Goal: Task Accomplishment & Management: Manage account settings

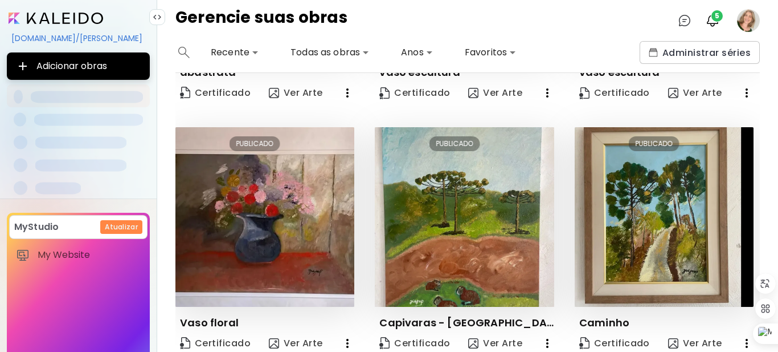
scroll to position [217, 0]
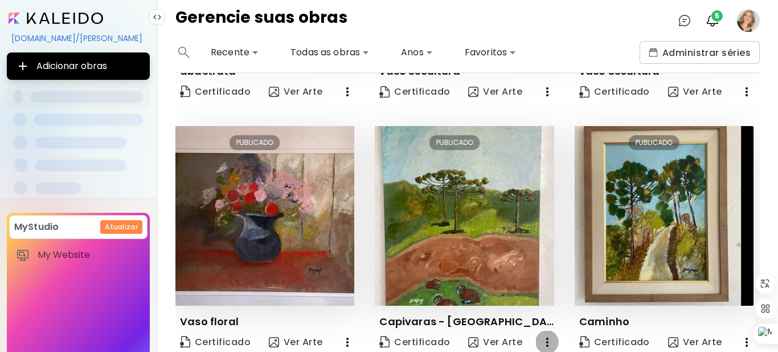
click at [542, 337] on icon "button" at bounding box center [548, 342] width 14 height 14
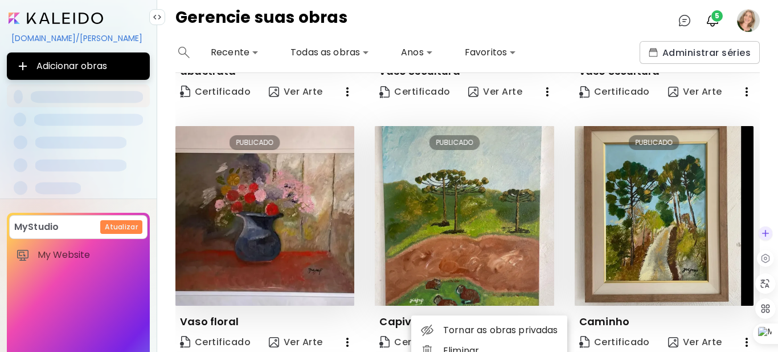
drag, startPoint x: 758, startPoint y: 214, endPoint x: 765, endPoint y: 248, distance: 34.9
click at [765, 248] on body "**********" at bounding box center [389, 176] width 778 height 352
click at [453, 247] on div at bounding box center [389, 176] width 778 height 352
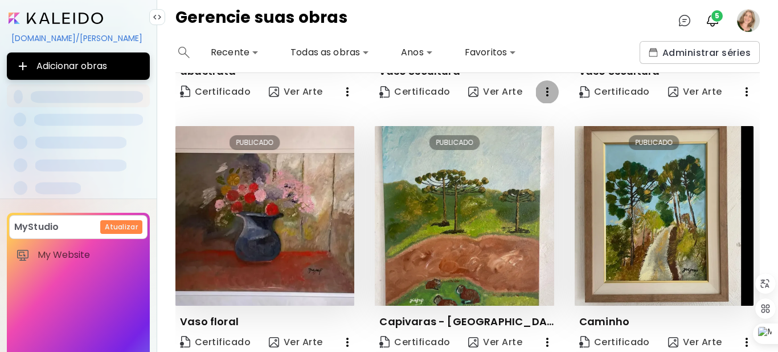
click at [546, 91] on icon "button" at bounding box center [547, 91] width 2 height 9
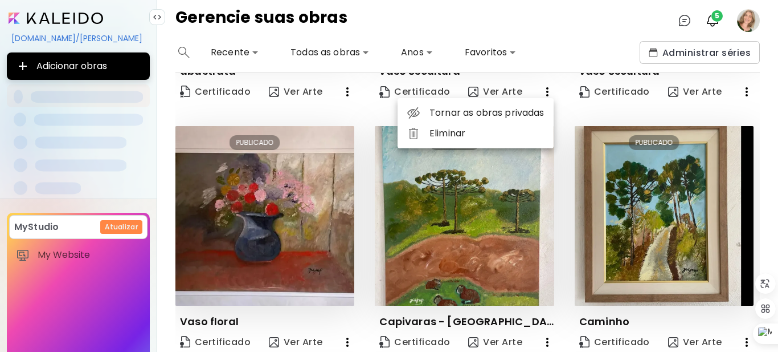
click at [469, 136] on li "Eliminar" at bounding box center [476, 133] width 156 height 21
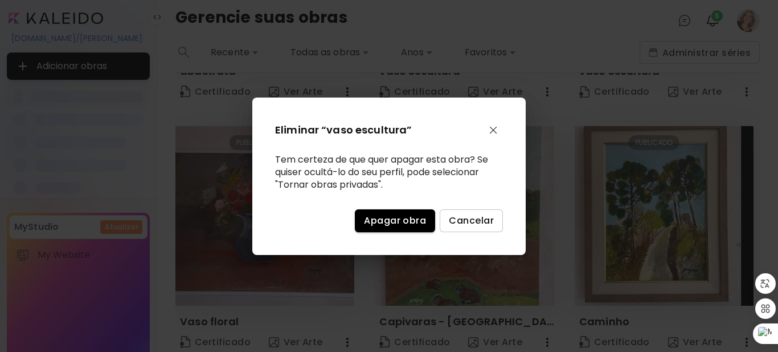
click at [412, 217] on span "Apagar obra" at bounding box center [395, 220] width 62 height 12
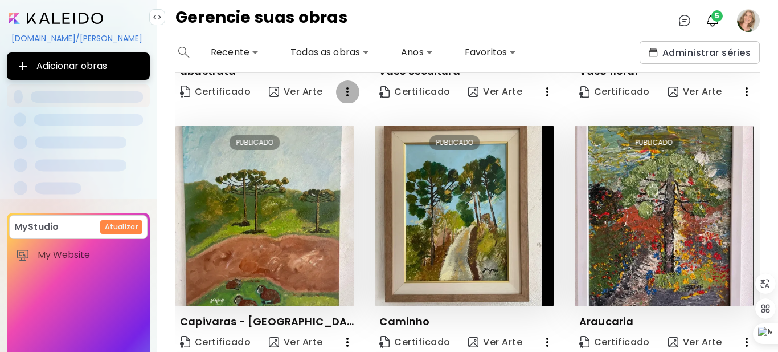
click at [345, 92] on icon "button" at bounding box center [348, 92] width 14 height 14
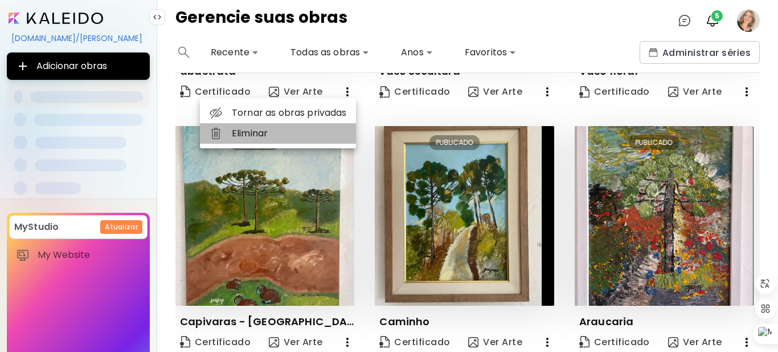
click at [261, 136] on li "Eliminar" at bounding box center [278, 133] width 156 height 21
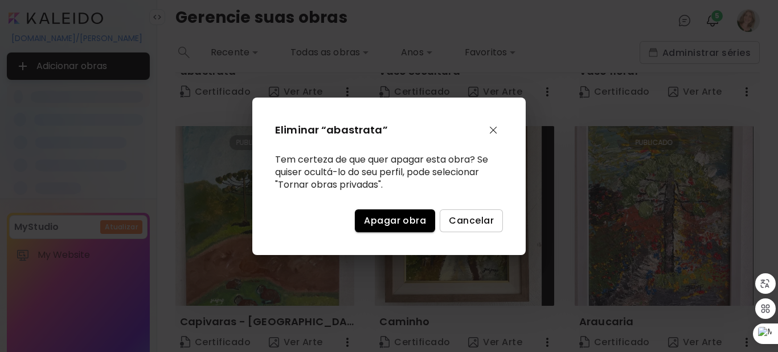
click at [395, 220] on span "Apagar obra" at bounding box center [395, 220] width 62 height 12
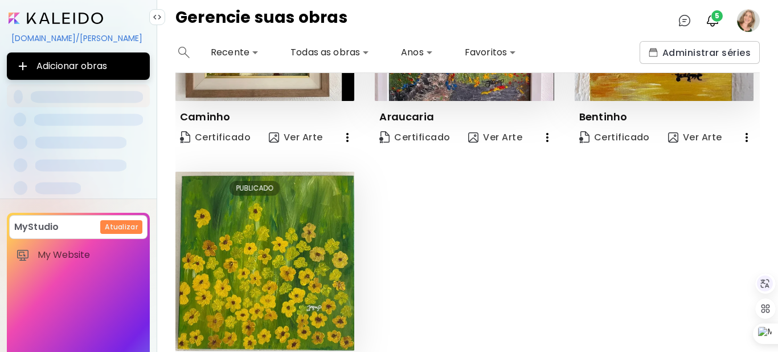
scroll to position [423, 0]
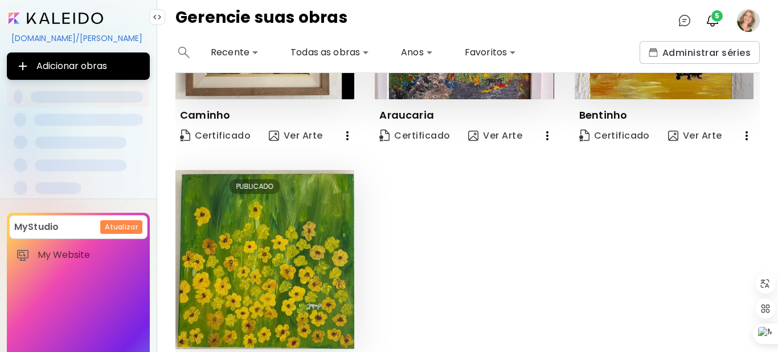
drag, startPoint x: 755, startPoint y: 276, endPoint x: 743, endPoint y: 306, distance: 31.9
click at [778, 323] on div "Ctrl+M Configurações de tradução web" at bounding box center [778, 323] width 0 height 0
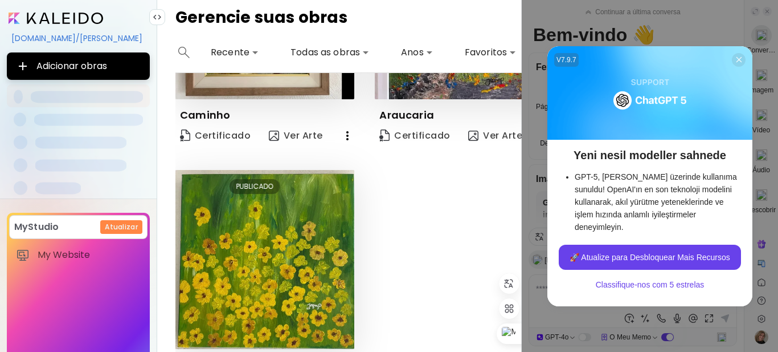
click at [738, 59] on icon at bounding box center [739, 59] width 9 height 9
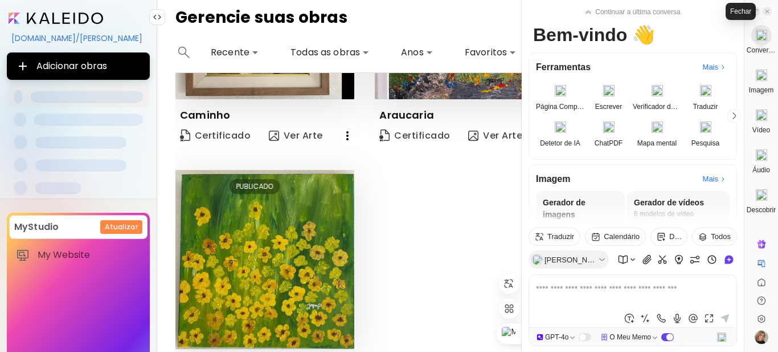
click at [767, 12] on icon at bounding box center [767, 11] width 3 height 3
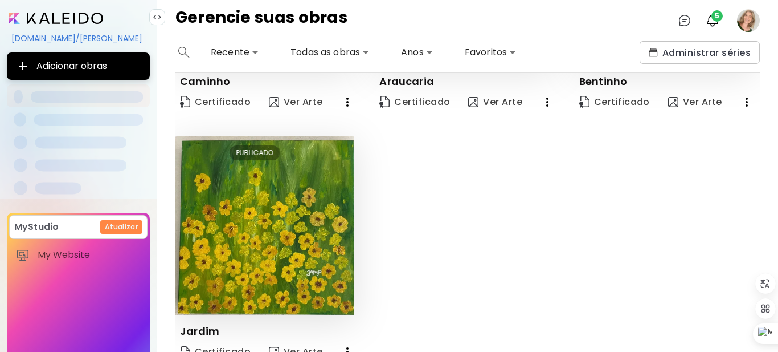
scroll to position [459, 0]
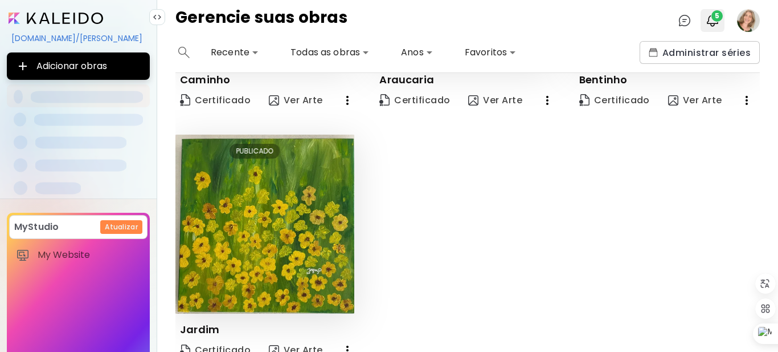
click at [710, 21] on img "button" at bounding box center [713, 21] width 14 height 14
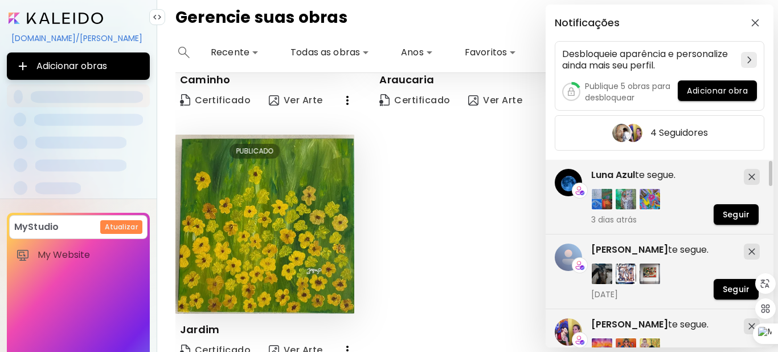
click at [771, 173] on div at bounding box center [770, 173] width 3 height 25
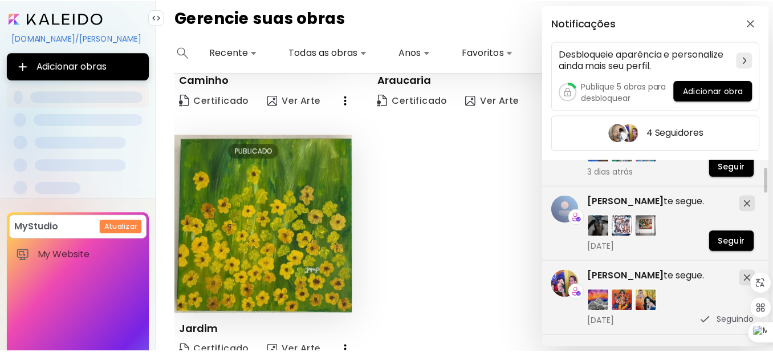
scroll to position [52, 0]
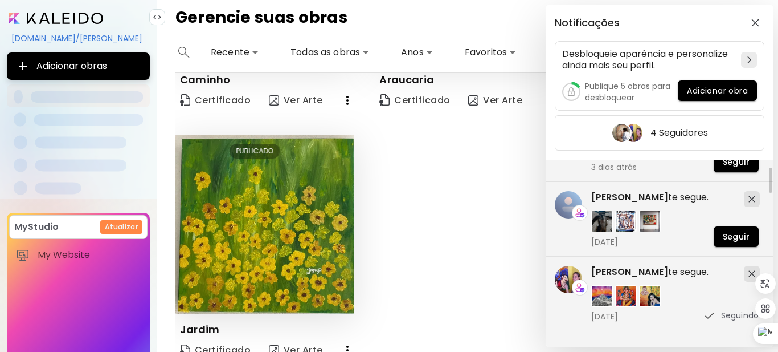
drag, startPoint x: 771, startPoint y: 178, endPoint x: 773, endPoint y: 185, distance: 7.0
click at [773, 185] on div "[PERSON_NAME] te segue. [DATE] Seguir agora tem uma experiência de realidade au…" at bounding box center [660, 253] width 228 height 187
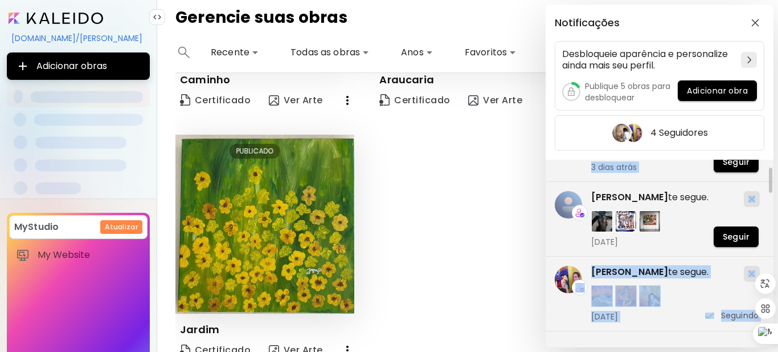
drag, startPoint x: 773, startPoint y: 183, endPoint x: 772, endPoint y: 173, distance: 9.8
click at [752, 22] on img "button" at bounding box center [755, 23] width 8 height 8
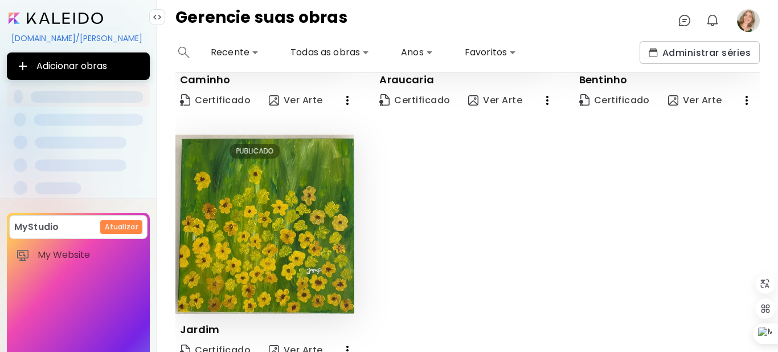
click at [749, 19] on image at bounding box center [748, 20] width 23 height 23
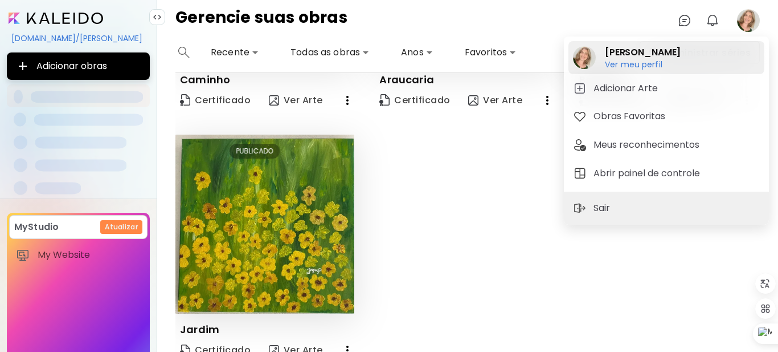
click at [640, 66] on h6 "Ver meu perfil" at bounding box center [643, 64] width 76 height 10
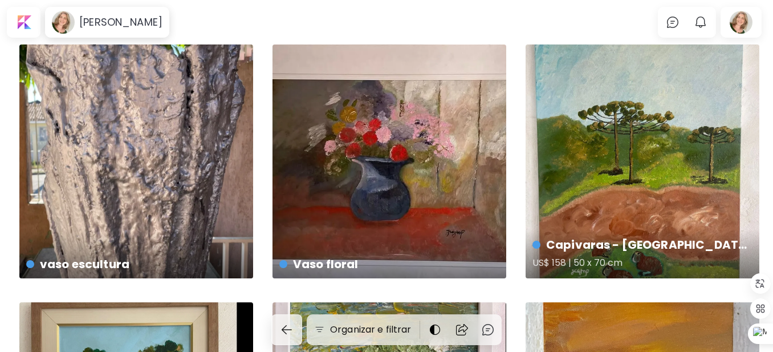
click at [688, 119] on div "Capivaras - [GEOGRAPHIC_DATA] [GEOGRAPHIC_DATA]. US$ 158 | 50 x 70 cm" at bounding box center [642, 161] width 234 height 234
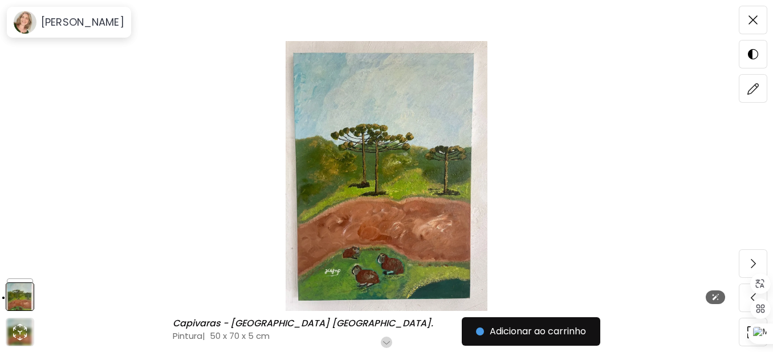
click at [457, 126] on img at bounding box center [386, 175] width 677 height 269
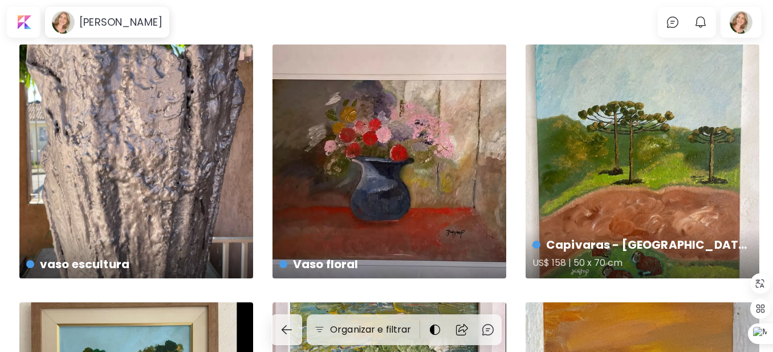
click at [712, 177] on div "Capivaras - [GEOGRAPHIC_DATA] [GEOGRAPHIC_DATA]. US$ 158 | 50 x 70 cm" at bounding box center [642, 161] width 234 height 234
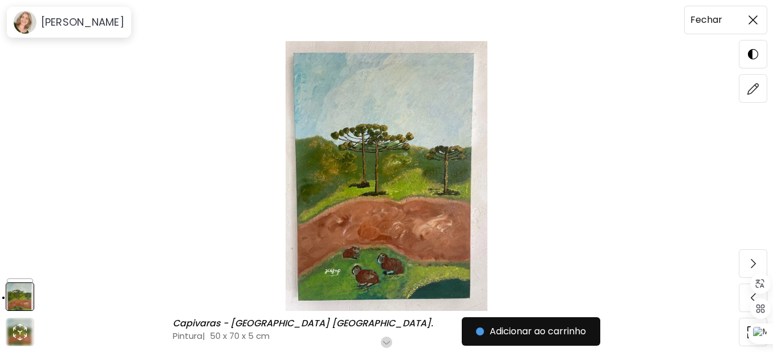
click at [752, 21] on img at bounding box center [752, 19] width 9 height 9
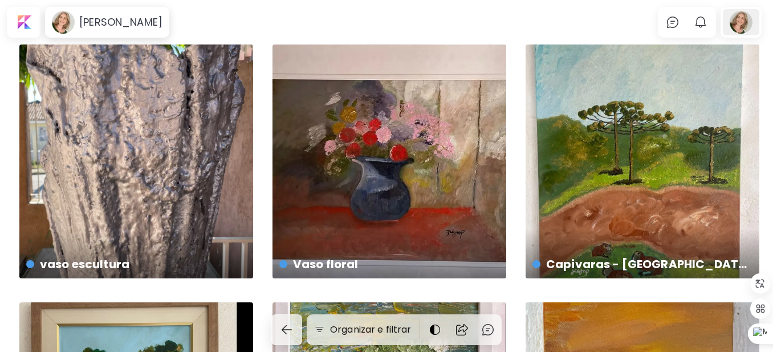
click at [735, 22] on div at bounding box center [740, 22] width 36 height 26
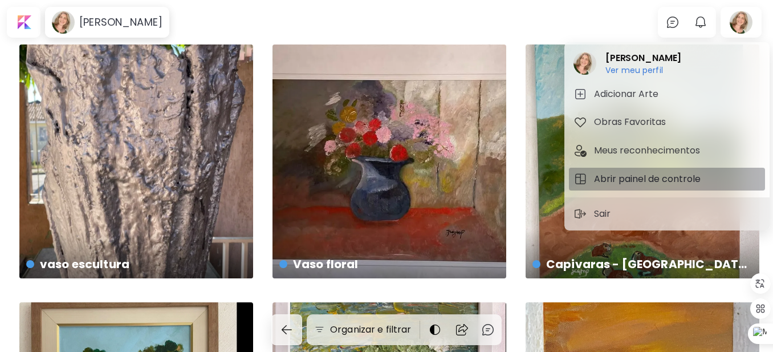
click at [690, 175] on h5 "Abrir painel de controle" at bounding box center [649, 179] width 110 height 14
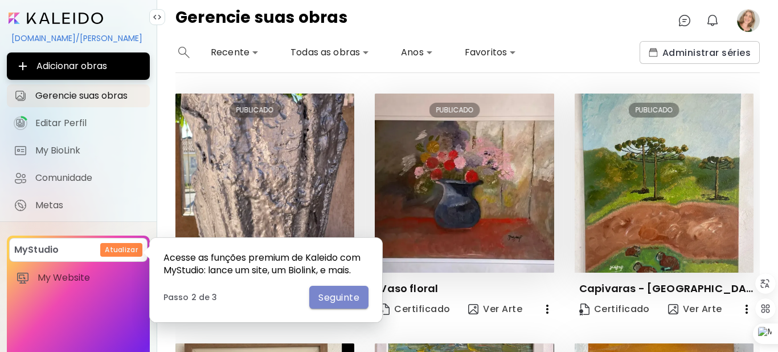
click at [333, 298] on span "Seguinte" at bounding box center [338, 297] width 41 height 12
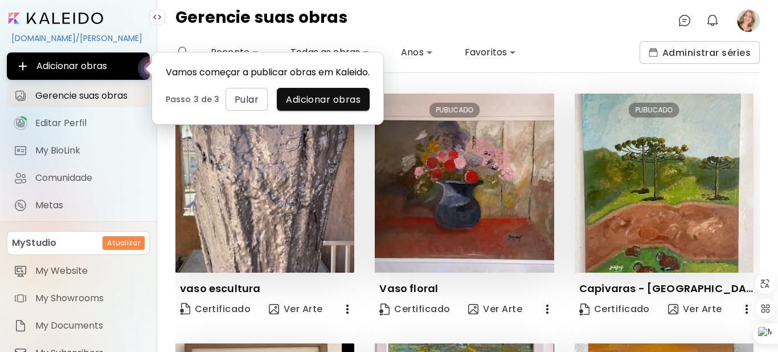
click at [524, 54] on div "**********" at bounding box center [402, 52] width 455 height 23
click at [244, 105] on span "Pular" at bounding box center [247, 99] width 24 height 12
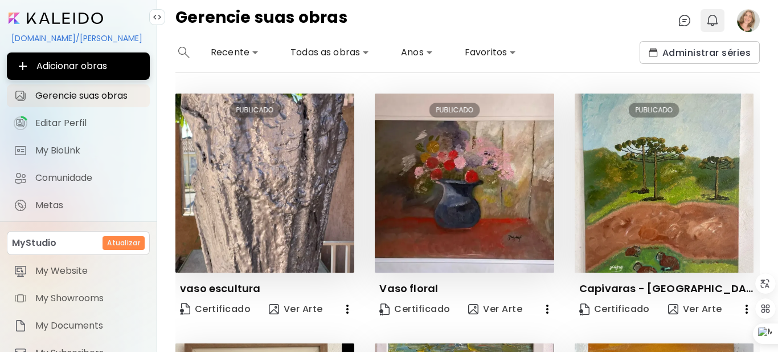
click at [712, 23] on img "button" at bounding box center [713, 21] width 14 height 14
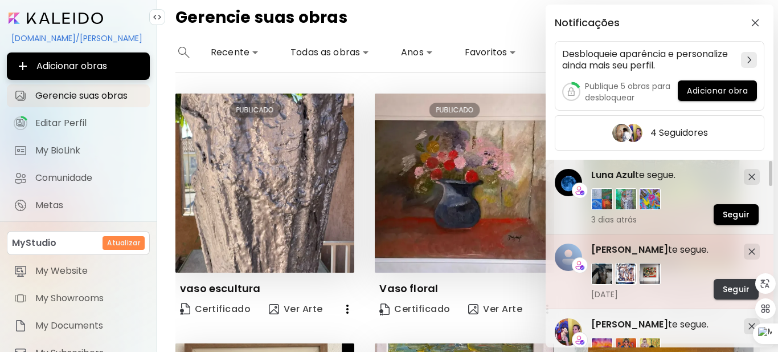
click at [737, 287] on span "Seguir" at bounding box center [736, 289] width 27 height 12
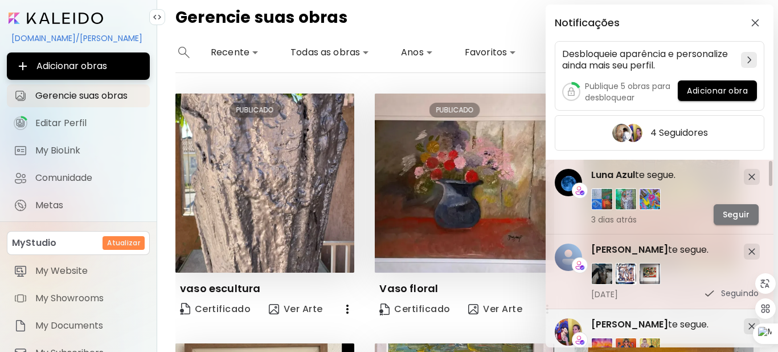
click at [739, 204] on button "Seguir" at bounding box center [736, 214] width 45 height 21
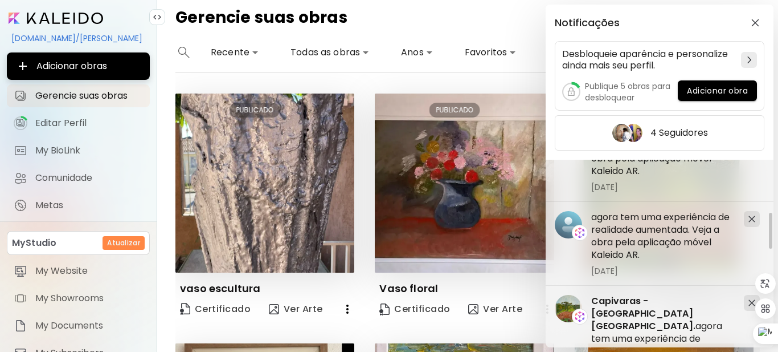
scroll to position [290, 0]
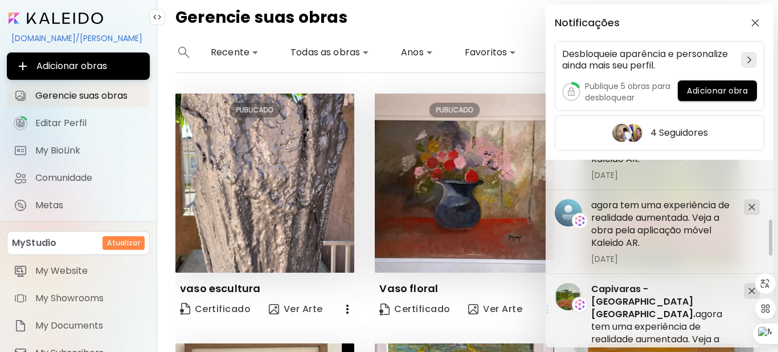
drag, startPoint x: 769, startPoint y: 181, endPoint x: 775, endPoint y: 246, distance: 65.2
click at [778, 250] on div "Notificações Desbloqueie aparência e personalize ainda mais seu perfil. Publiqu…" at bounding box center [389, 176] width 778 height 352
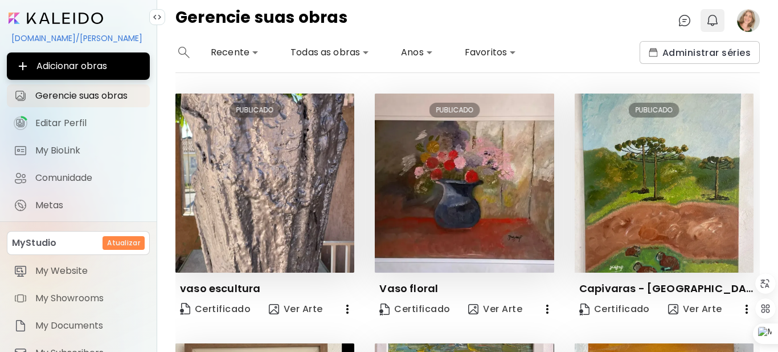
click at [713, 22] on img "button" at bounding box center [713, 21] width 14 height 14
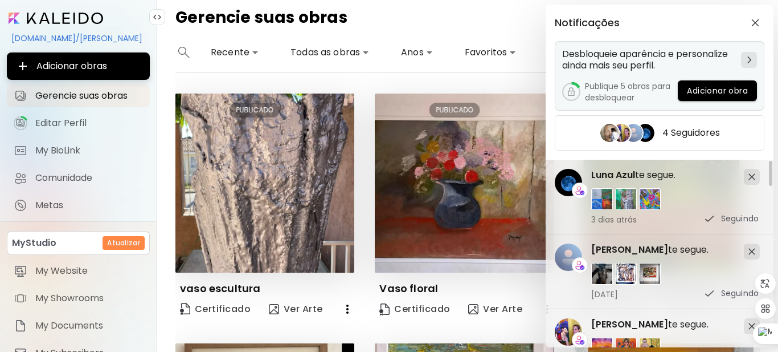
click at [747, 60] on img at bounding box center [749, 59] width 4 height 7
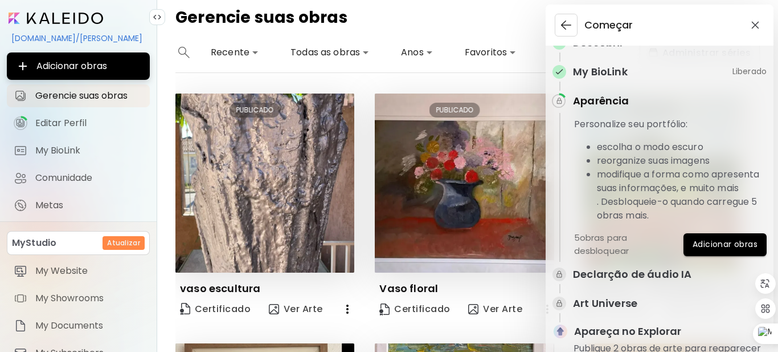
scroll to position [54, 0]
click at [753, 23] on img "button" at bounding box center [755, 25] width 8 height 8
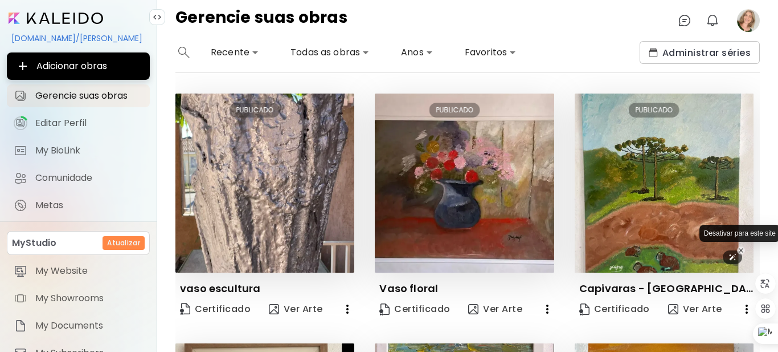
click at [739, 248] on icon at bounding box center [741, 250] width 5 height 5
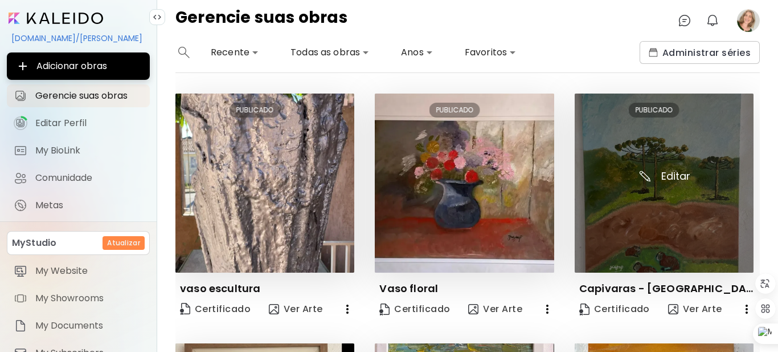
click at [672, 172] on img at bounding box center [664, 182] width 179 height 179
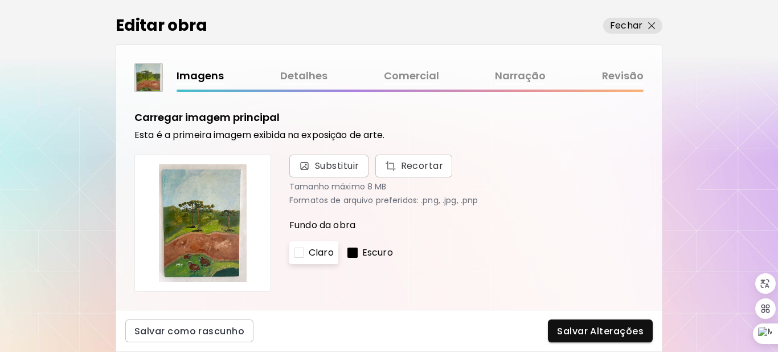
click at [672, 173] on body "kaleido.art/Janete_Paiva Adicionar obras Gerencie suas obras Editar Perfil My B…" at bounding box center [389, 176] width 778 height 352
drag, startPoint x: 667, startPoint y: 149, endPoint x: 673, endPoint y: 183, distance: 34.2
click at [673, 183] on div "Editar obra Fechar Imagens Detalhes Comercial Narração Revisão Carregar imagem …" at bounding box center [389, 176] width 778 height 352
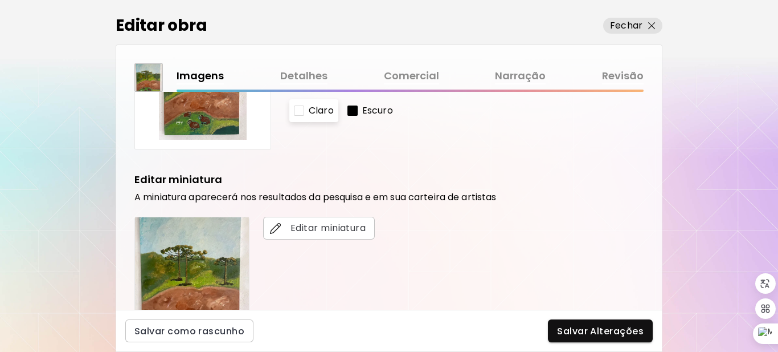
scroll to position [124, 0]
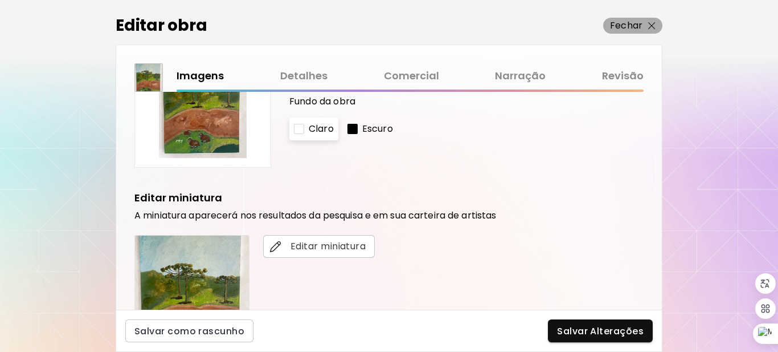
click at [652, 26] on img "button" at bounding box center [651, 25] width 7 height 7
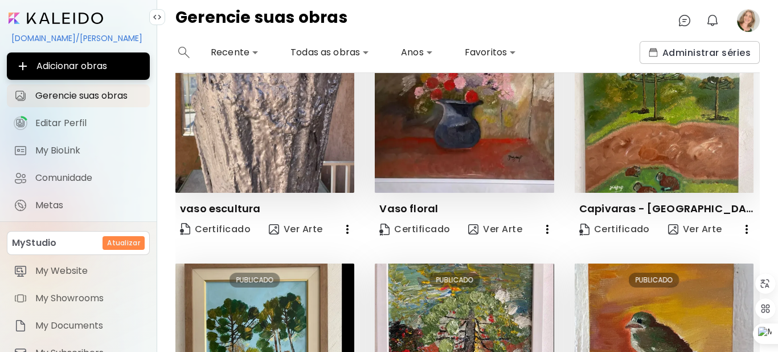
scroll to position [60, 0]
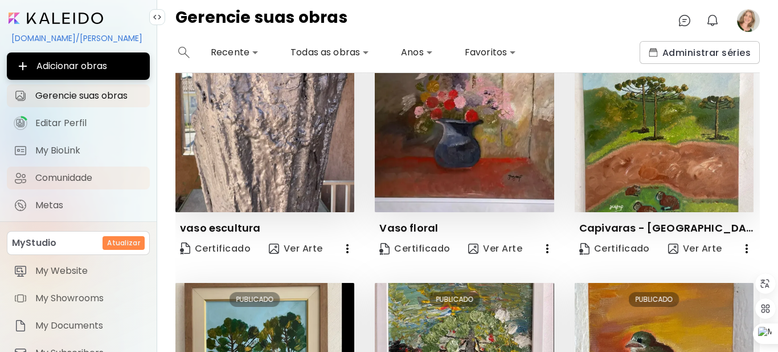
click at [73, 177] on span "Comunidade" at bounding box center [89, 177] width 108 height 11
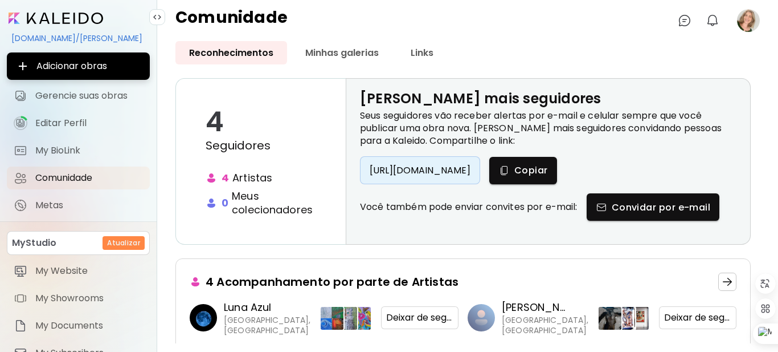
drag, startPoint x: 761, startPoint y: 142, endPoint x: 765, endPoint y: 170, distance: 27.6
click at [765, 170] on div "Reconhecimentos Minhas galerias Links 4 Seguidores 4 Artistas 0 Meus colecionad…" at bounding box center [467, 196] width 621 height 310
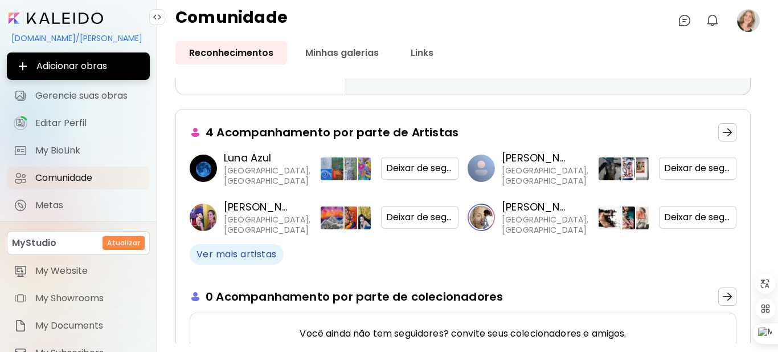
scroll to position [147, 0]
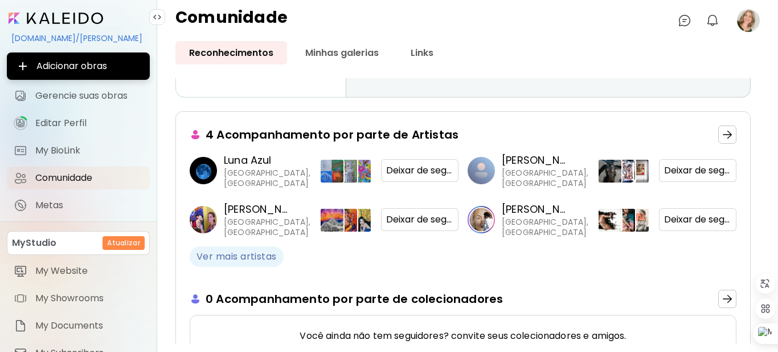
click at [253, 251] on span "Ver mais artistas" at bounding box center [237, 256] width 80 height 13
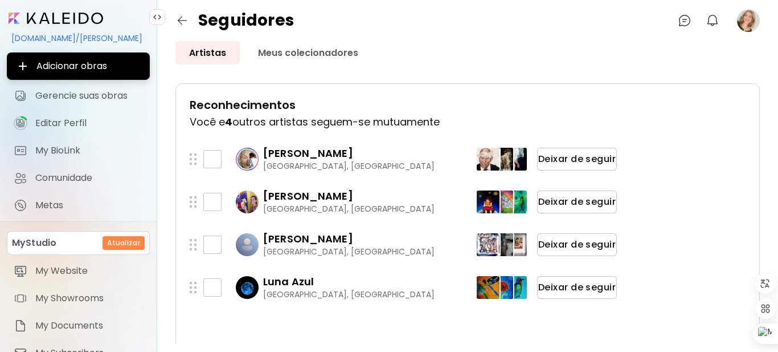
scroll to position [156, 0]
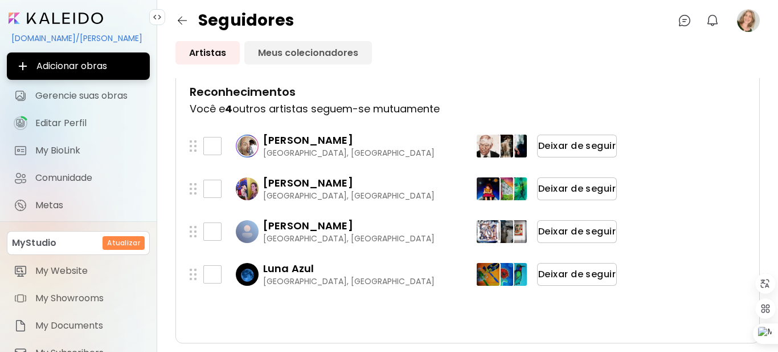
click at [309, 54] on link "Meus colecionadores" at bounding box center [308, 52] width 128 height 23
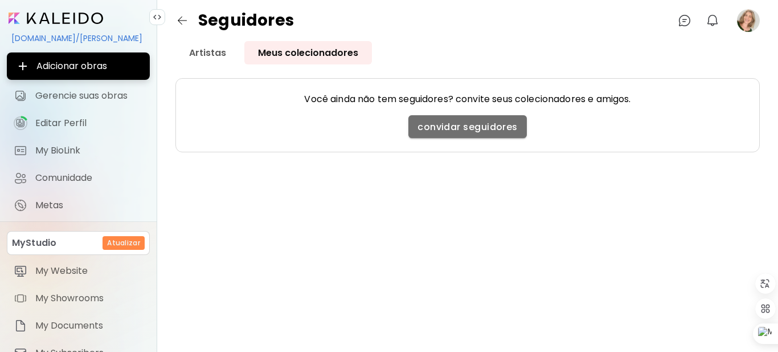
click at [464, 121] on span "convidar seguidores" at bounding box center [468, 127] width 100 height 12
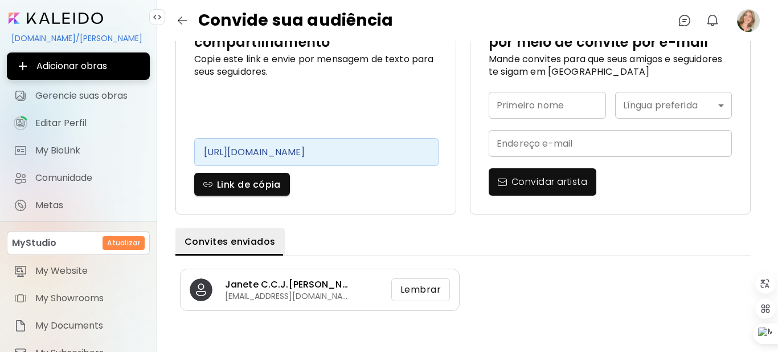
scroll to position [41, 0]
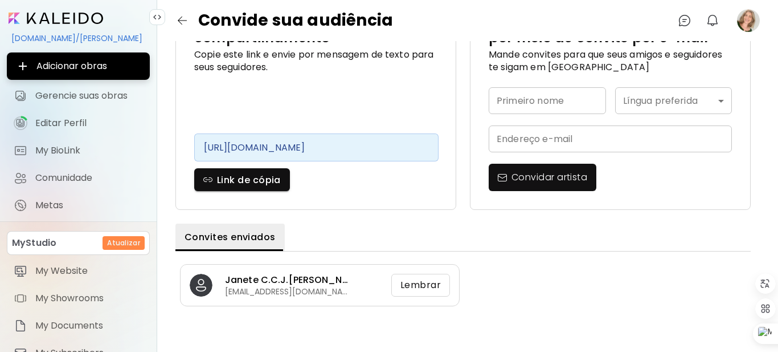
click at [594, 137] on input "text" at bounding box center [610, 138] width 243 height 27
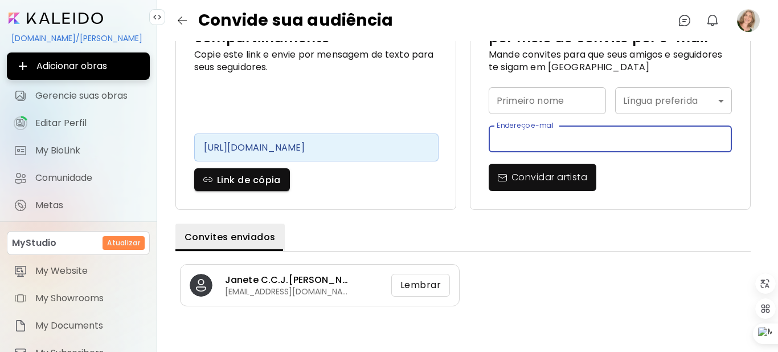
click at [778, 89] on div "Crescer seguindo via link de compartilhamento Copie este link e envie por mensa…" at bounding box center [467, 196] width 621 height 310
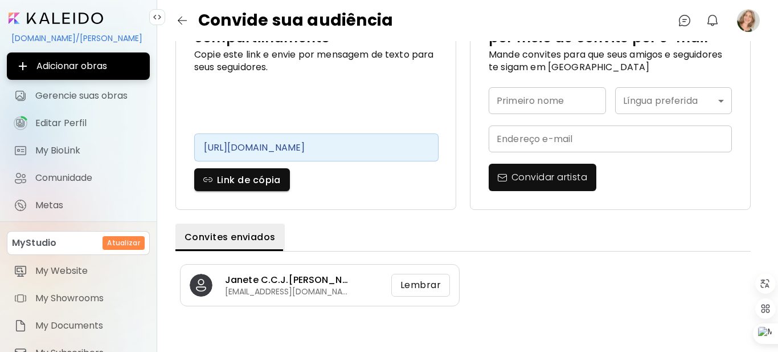
click at [778, 100] on div "Crescer seguindo via link de compartilhamento Copie este link e envie por mensa…" at bounding box center [467, 196] width 621 height 310
click at [747, 56] on div "Crescer seguindo via link de compartilhamento Copie este link e envie por mensa…" at bounding box center [467, 178] width 585 height 274
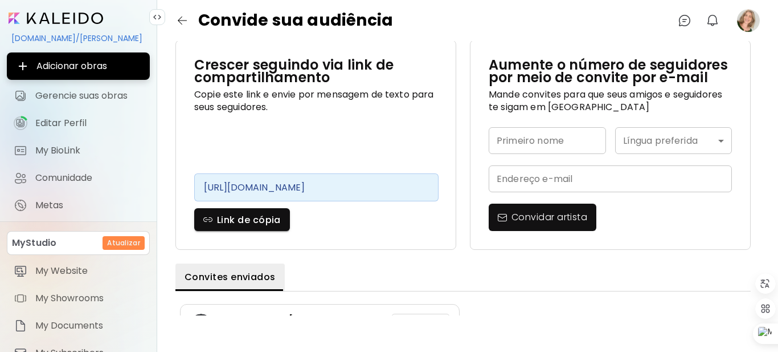
scroll to position [0, 0]
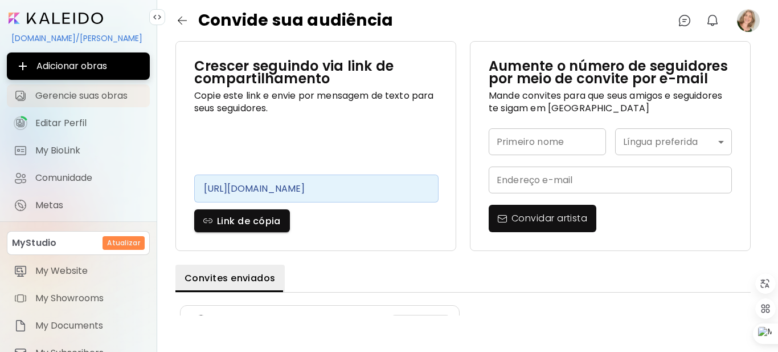
click at [98, 95] on span "Gerencie suas obras" at bounding box center [89, 95] width 108 height 11
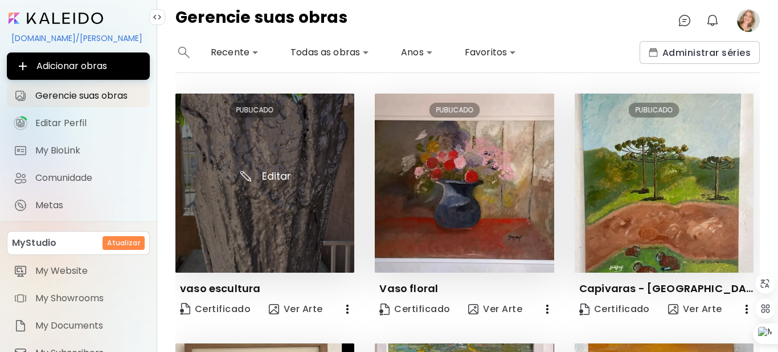
click at [239, 186] on img at bounding box center [264, 182] width 179 height 179
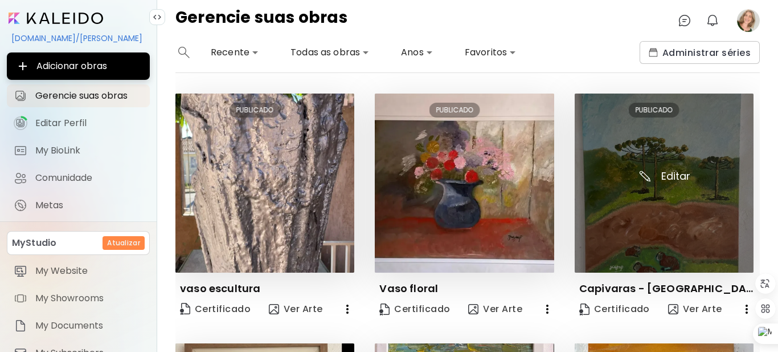
click at [677, 227] on img at bounding box center [664, 182] width 179 height 179
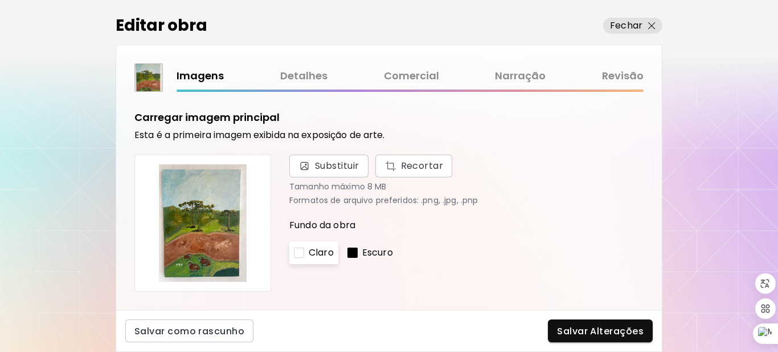
click at [456, 81] on div "Imagens Detalhes Comercial Narração Revisão" at bounding box center [410, 76] width 467 height 17
click at [541, 64] on div "Imagens Detalhes Comercial Narração Revisão" at bounding box center [388, 77] width 509 height 28
click at [778, 234] on div at bounding box center [766, 271] width 23 height 96
